Goal: Entertainment & Leisure: Consume media (video, audio)

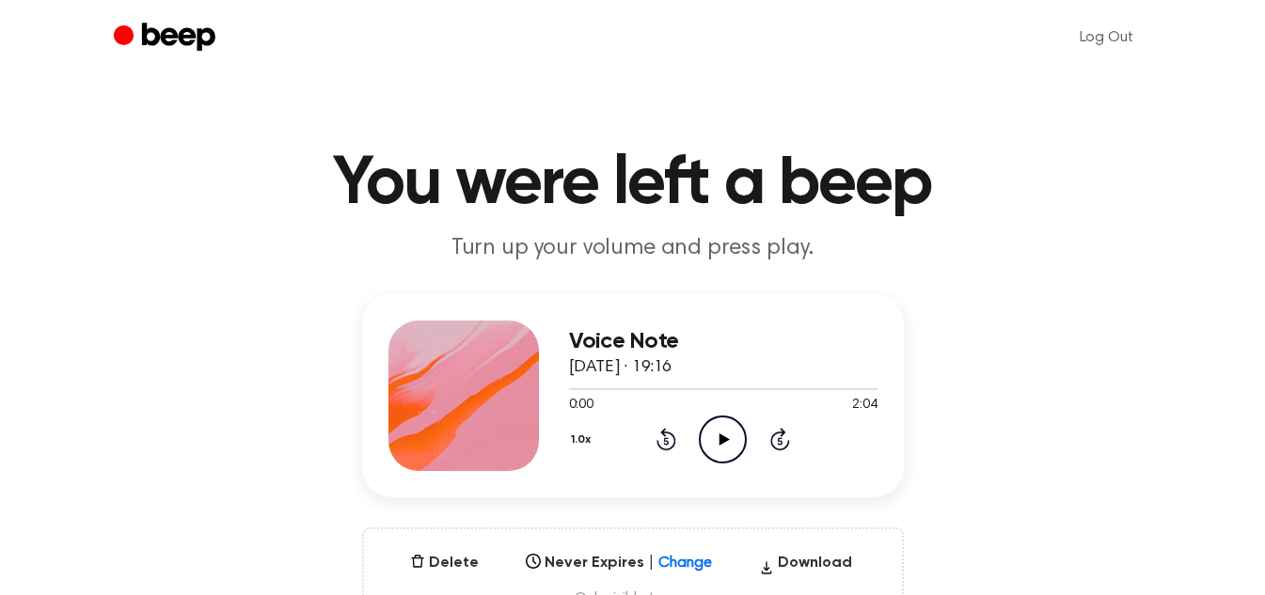
click at [718, 441] on icon "Play Audio" at bounding box center [723, 440] width 48 height 48
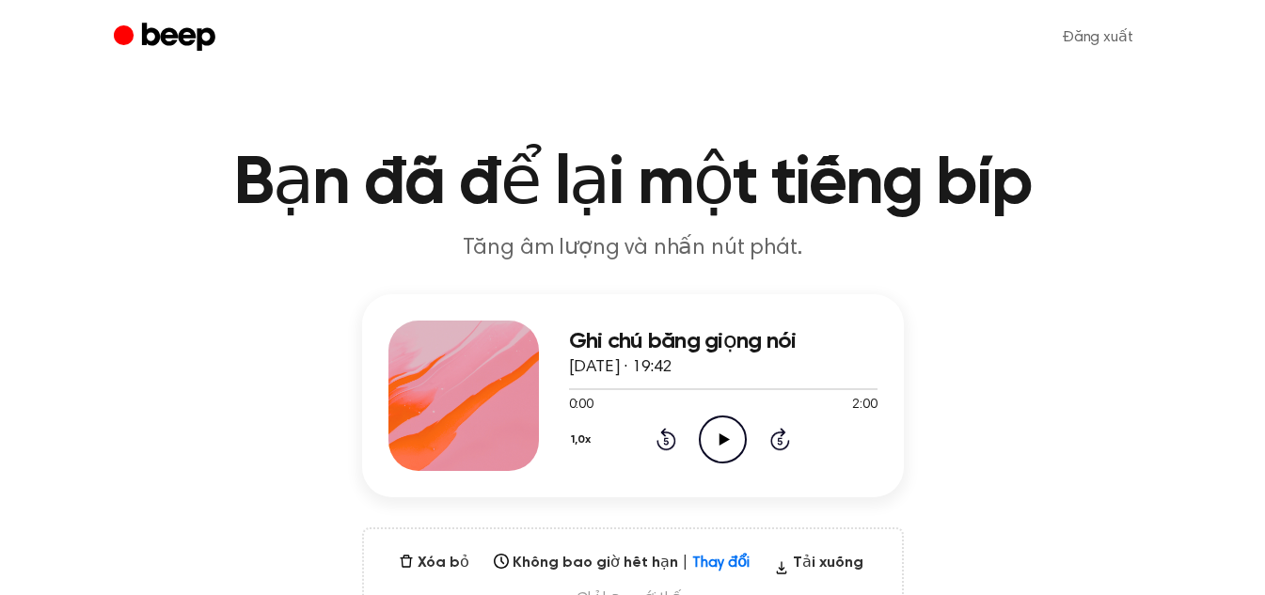
click at [723, 429] on icon "Play Audio" at bounding box center [723, 440] width 48 height 48
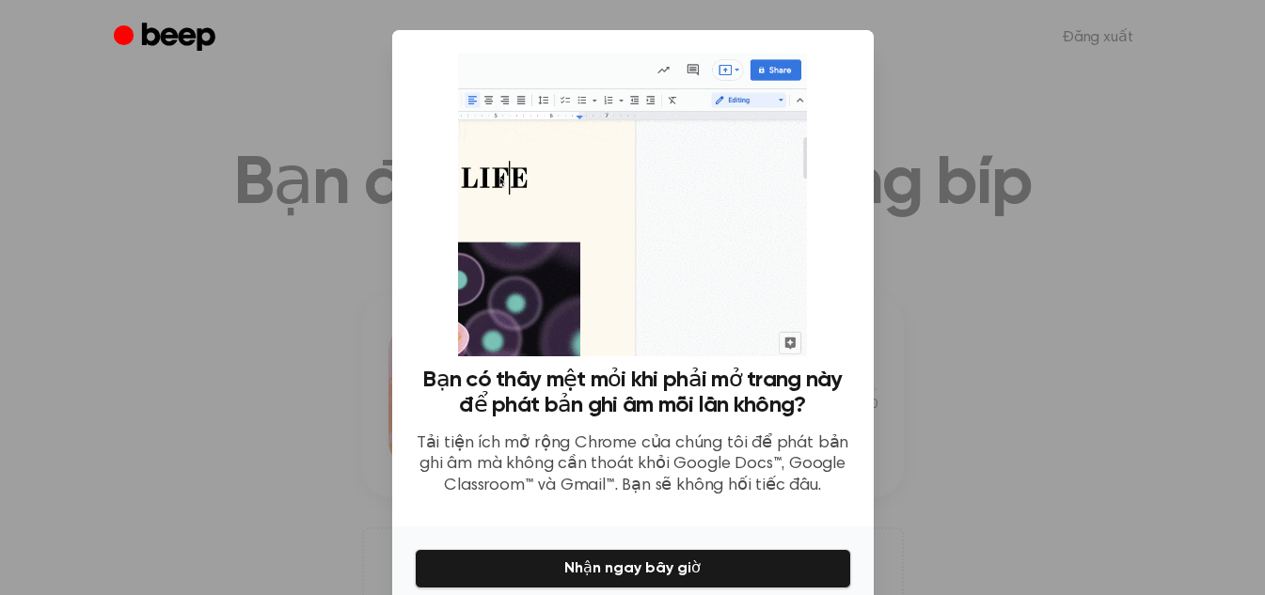
scroll to position [84, 0]
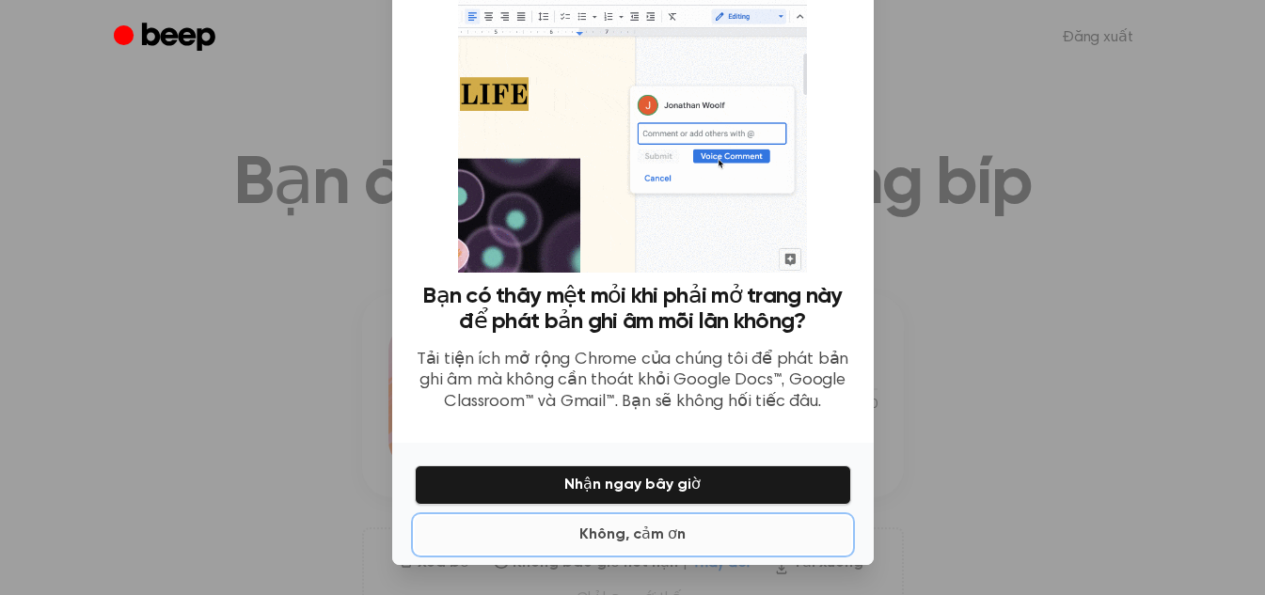
click at [653, 535] on font "Không, cảm ơn" at bounding box center [632, 535] width 106 height 15
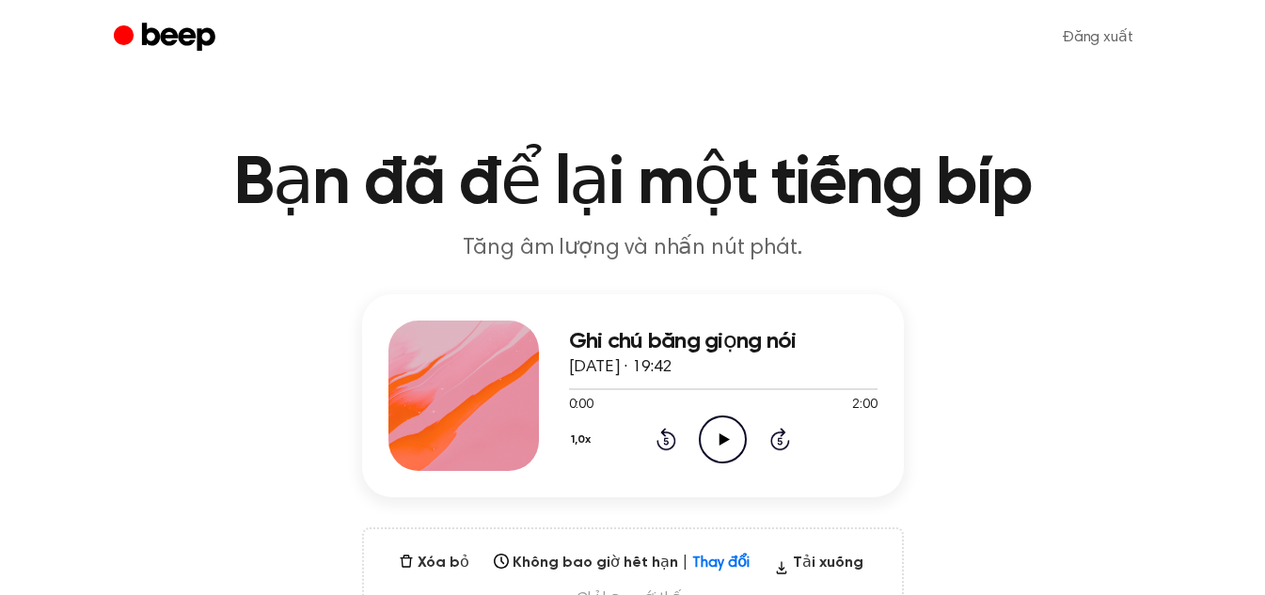
click at [711, 455] on icon "Play Audio" at bounding box center [723, 440] width 48 height 48
click at [662, 450] on icon at bounding box center [667, 439] width 20 height 23
click at [709, 440] on icon "Pause Audio" at bounding box center [723, 440] width 48 height 48
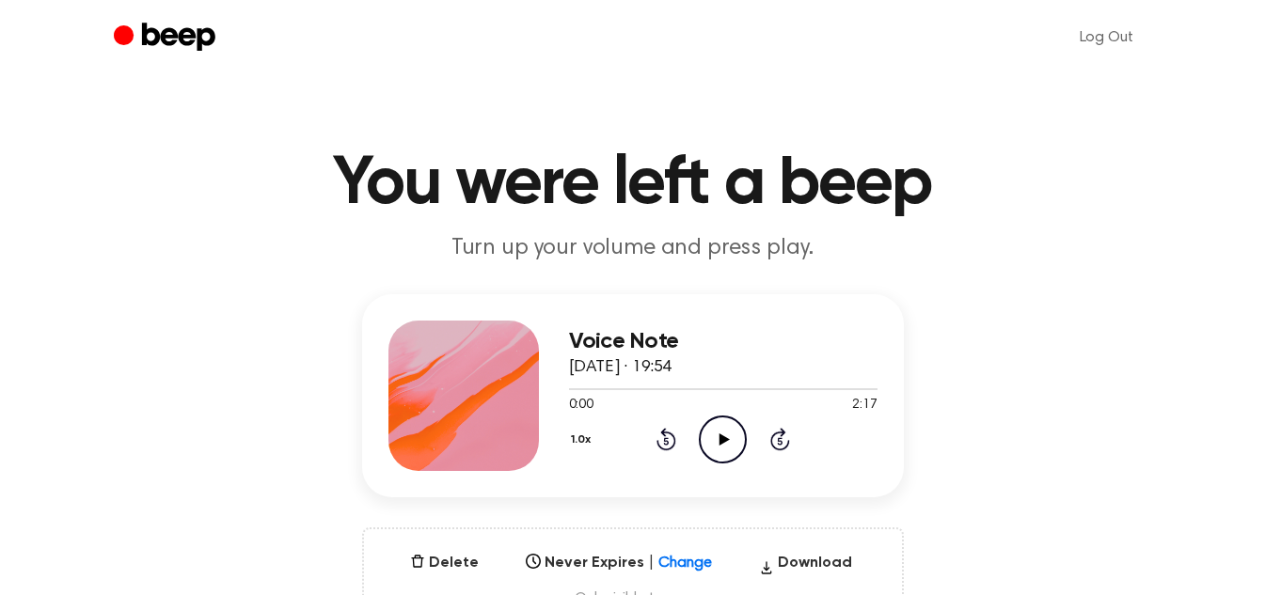
click at [735, 436] on icon "Play Audio" at bounding box center [723, 440] width 48 height 48
click at [670, 440] on icon "Rewind 5 seconds" at bounding box center [666, 439] width 21 height 24
click at [714, 441] on icon "Play Audio" at bounding box center [723, 440] width 48 height 48
